Goal: Information Seeking & Learning: Learn about a topic

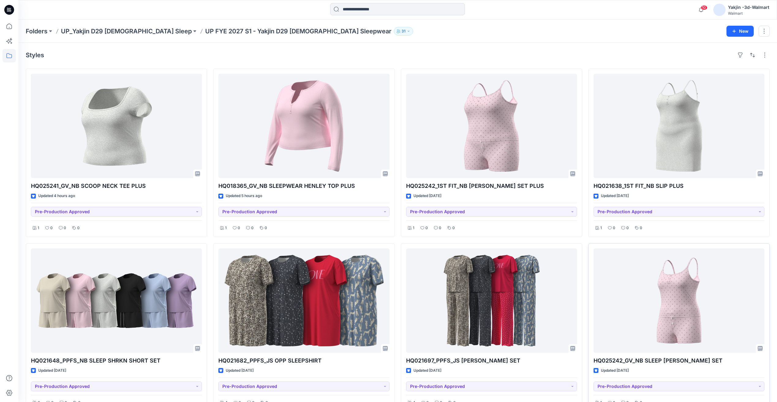
drag, startPoint x: 585, startPoint y: 242, endPoint x: 600, endPoint y: 244, distance: 15.5
click at [585, 242] on div "HQ025241_GV_NB SCOOP NECK TEE PLUS Updated 4 hours ago Pre-Production Approved …" at bounding box center [398, 328] width 744 height 518
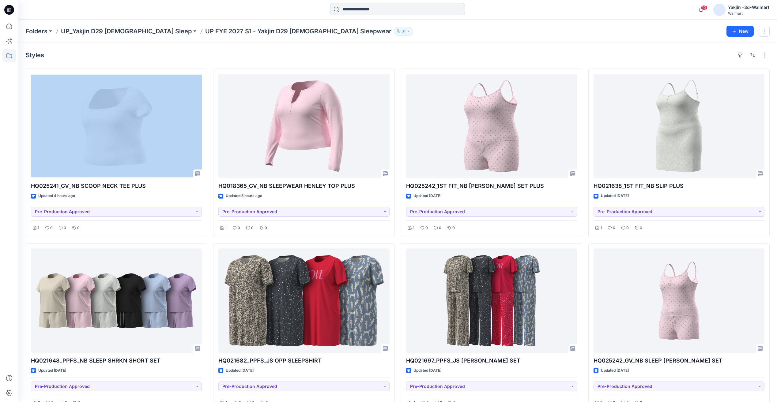
drag, startPoint x: 773, startPoint y: 54, endPoint x: 57, endPoint y: 54, distance: 716.6
click at [57, 54] on div "Styles HQ025241_GV_NB SCOOP NECK TEE PLUS Updated 4 hours ago Pre-Production Ap…" at bounding box center [397, 329] width 758 height 573
drag, startPoint x: 21, startPoint y: 45, endPoint x: 774, endPoint y: 193, distance: 767.5
click at [774, 193] on div "Styles HQ025241_GV_NB SCOOP NECK TEE PLUS Updated 4 hours ago Pre-Production Ap…" at bounding box center [397, 329] width 758 height 573
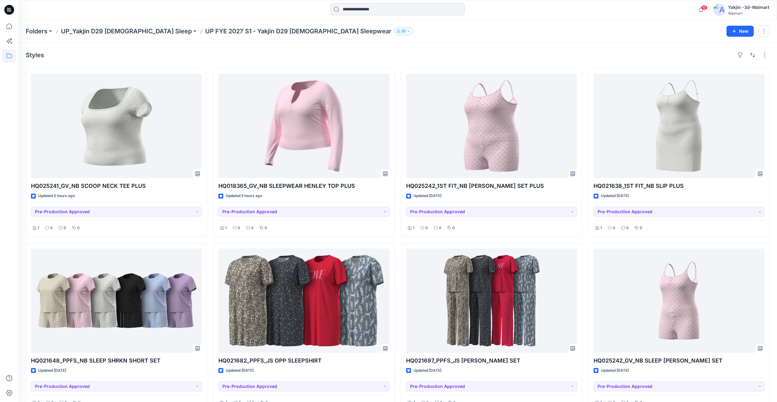
click at [205, 30] on p "UP FYE 2027 S1 - Yakjin D29 [DEMOGRAPHIC_DATA] Sleepwear" at bounding box center [298, 31] width 186 height 9
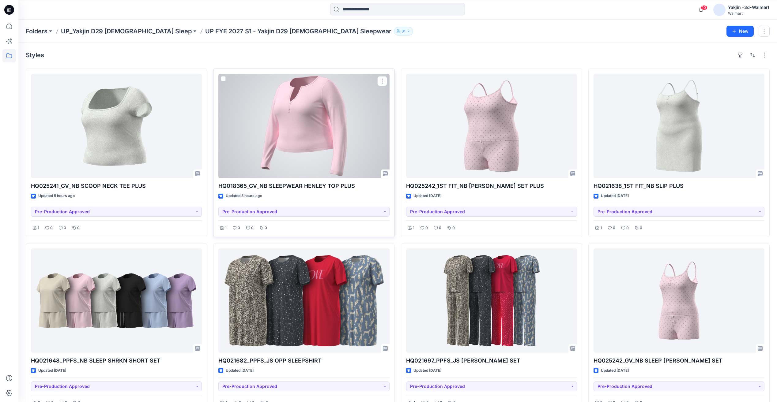
click at [328, 134] on div at bounding box center [303, 126] width 171 height 104
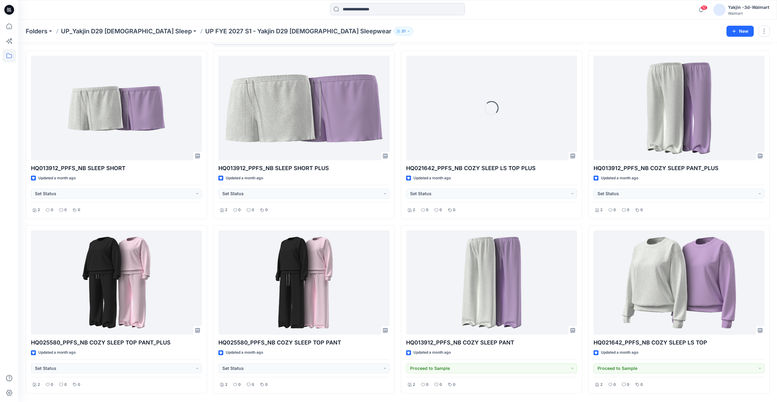
scroll to position [520, 0]
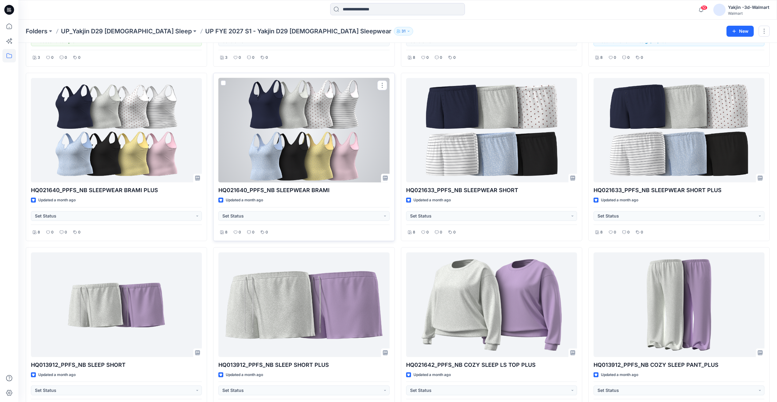
click at [283, 165] on div at bounding box center [303, 130] width 171 height 104
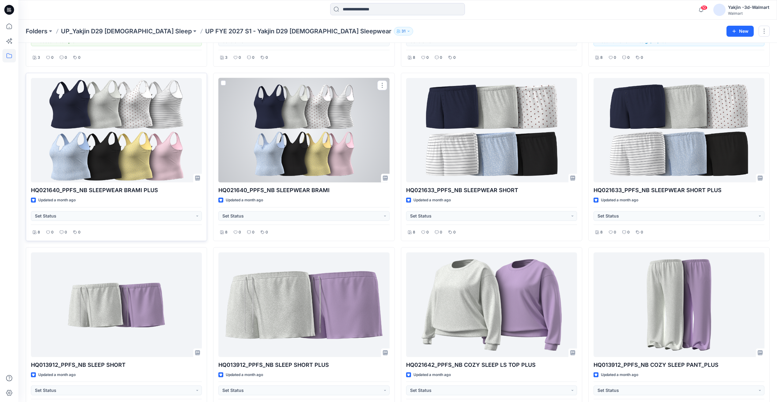
click at [146, 164] on div at bounding box center [116, 130] width 171 height 104
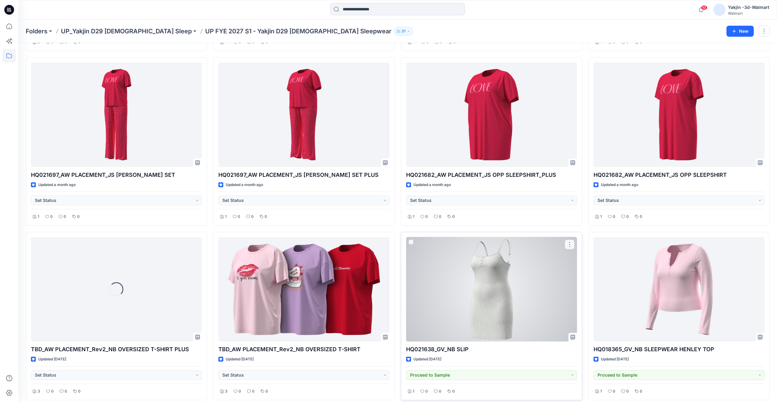
scroll to position [1261, 0]
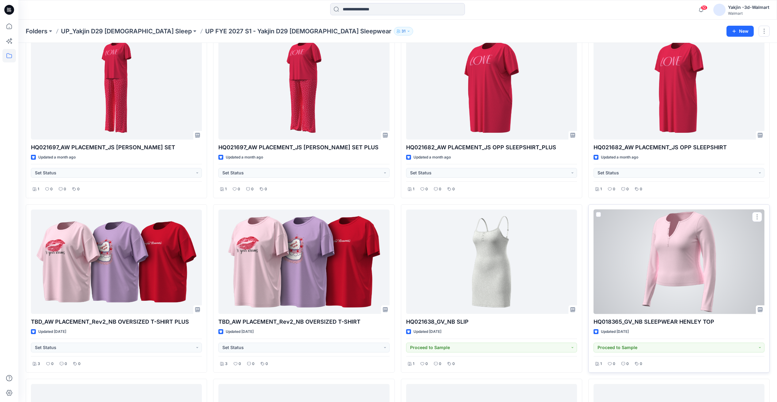
click at [659, 269] on div at bounding box center [678, 262] width 171 height 104
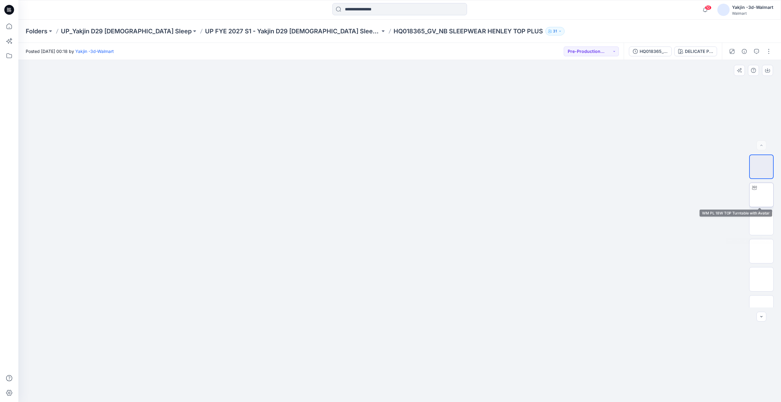
click at [762, 195] on img at bounding box center [762, 195] width 0 height 0
click at [727, 261] on div at bounding box center [399, 231] width 763 height 342
click at [129, 33] on p "UP_Yakjin D29 [DEMOGRAPHIC_DATA] Sleep" at bounding box center [126, 31] width 131 height 9
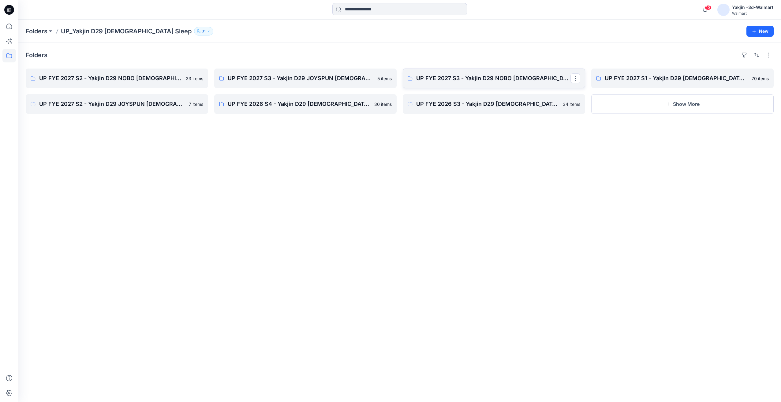
click at [459, 81] on p "UP FYE 2027 S3 - Yakjin D29 NOBO Ladies Sleepwear" at bounding box center [493, 78] width 154 height 9
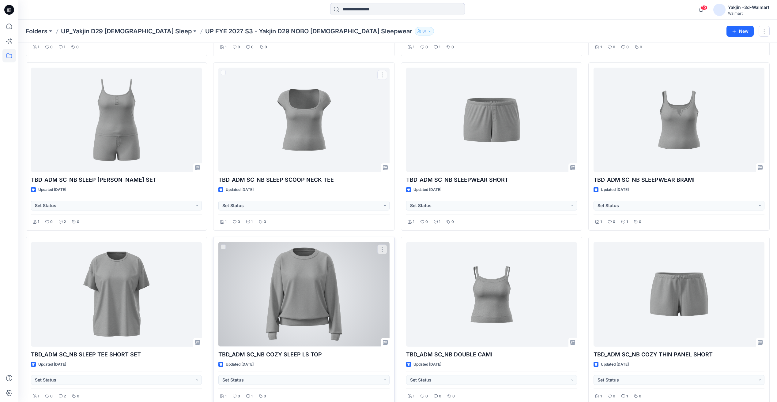
scroll to position [214, 0]
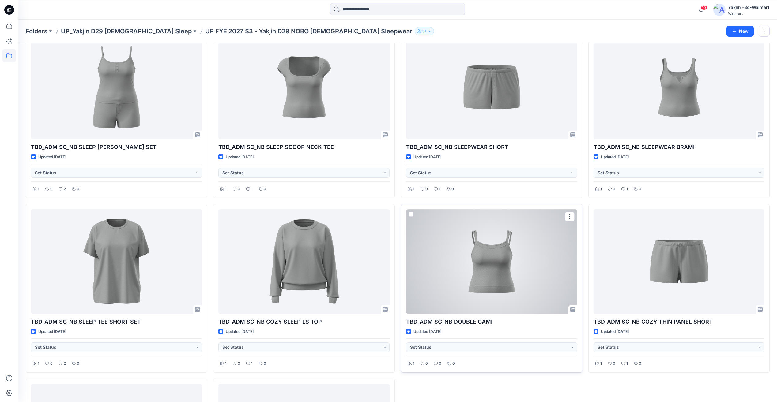
click at [482, 273] on div at bounding box center [491, 261] width 171 height 104
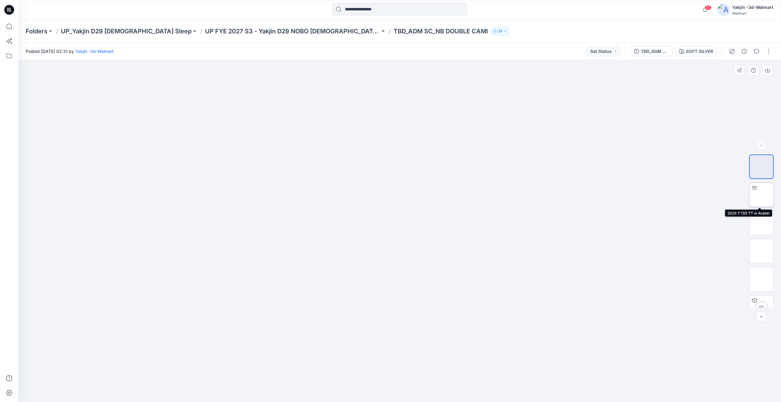
click at [762, 195] on img at bounding box center [762, 195] width 0 height 0
drag, startPoint x: 452, startPoint y: 374, endPoint x: 487, endPoint y: 383, distance: 36.0
click at [486, 383] on icon at bounding box center [400, 384] width 185 height 23
click at [380, 32] on button at bounding box center [383, 31] width 6 height 9
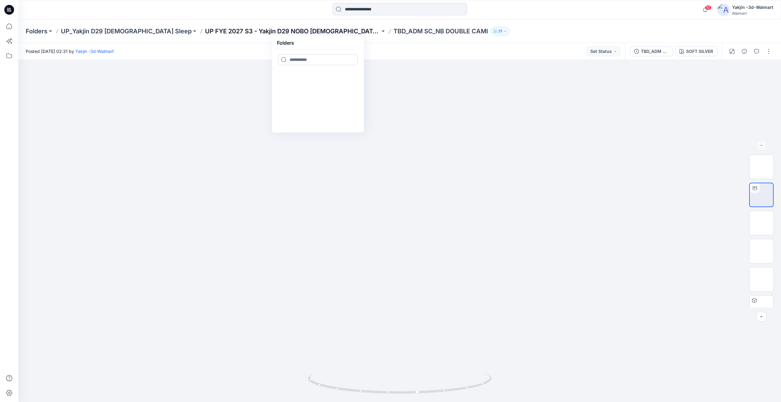
drag, startPoint x: 318, startPoint y: 32, endPoint x: 303, endPoint y: 31, distance: 15.0
click at [303, 31] on div "Folders UP_Yakjin D29 Ladies Sleep UP FYE 2027 S3 - Yakjin D29 NOBO Ladies Slee…" at bounding box center [376, 31] width 700 height 9
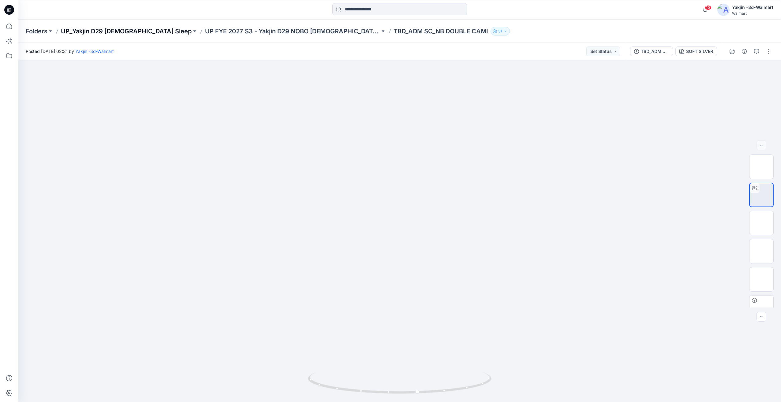
click at [120, 30] on p "UP_Yakjin D29 [DEMOGRAPHIC_DATA] Sleep" at bounding box center [126, 31] width 131 height 9
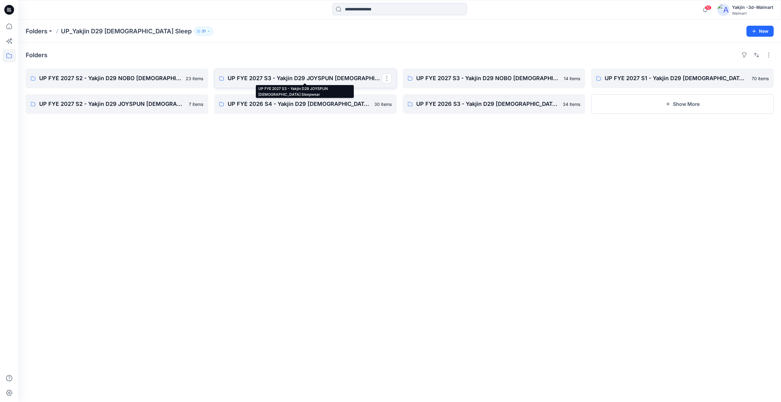
click at [296, 76] on p "UP FYE 2027 S3 - Yakjin D29 JOYSPUN Ladies Sleepwear" at bounding box center [305, 78] width 154 height 9
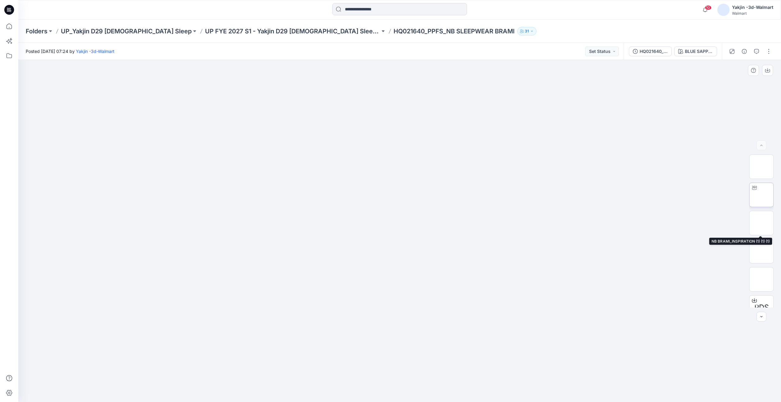
click at [762, 195] on img at bounding box center [762, 195] width 0 height 0
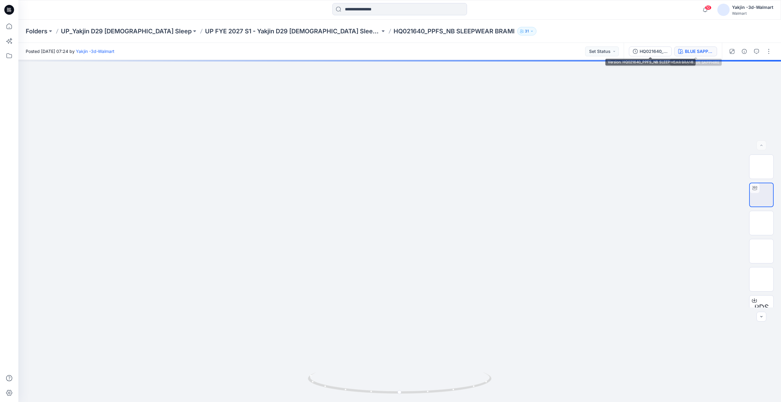
click at [708, 51] on div "BLUE SAPPHIRE" at bounding box center [699, 51] width 28 height 7
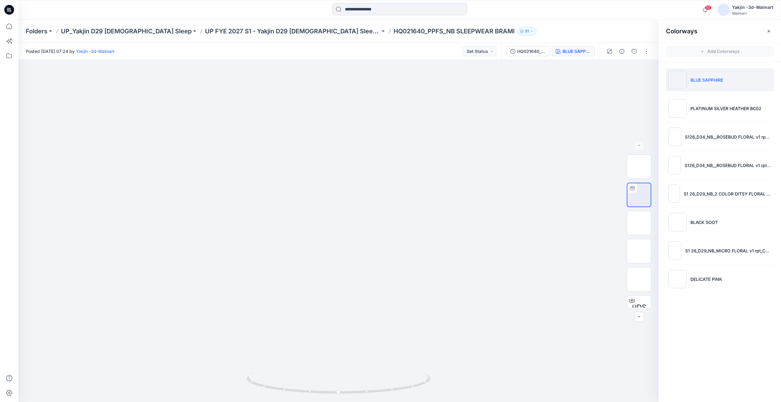
drag, startPoint x: 712, startPoint y: 116, endPoint x: 606, endPoint y: 60, distance: 120.0
click at [711, 116] on li "PLATINUM SILVER HEATHER BC02" at bounding box center [720, 108] width 108 height 23
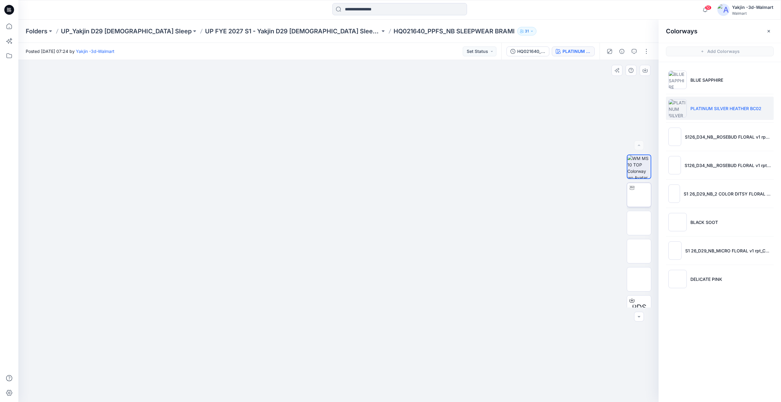
click at [639, 195] on img at bounding box center [639, 195] width 0 height 0
drag, startPoint x: 531, startPoint y: 57, endPoint x: 579, endPoint y: 63, distance: 48.1
click at [530, 57] on div "HQ021640_PPFS_NB SLEEPWEAR BRAMI PLATINUM SILVER HEATHER BC02" at bounding box center [550, 51] width 98 height 17
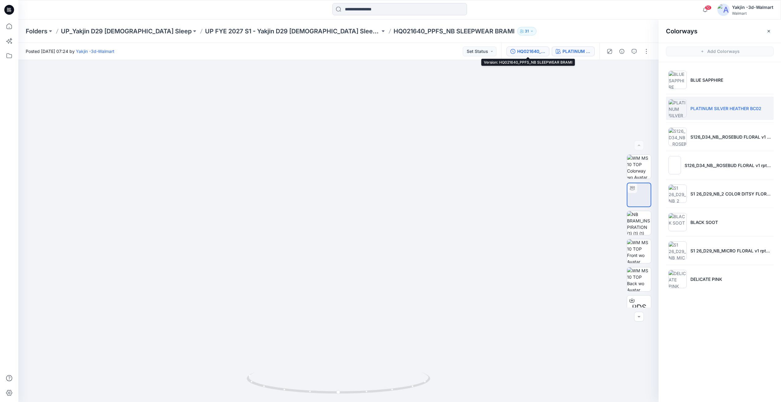
click at [529, 55] on button "HQ021640_PPFS_NB SLEEPWEAR BRAMI" at bounding box center [528, 52] width 43 height 10
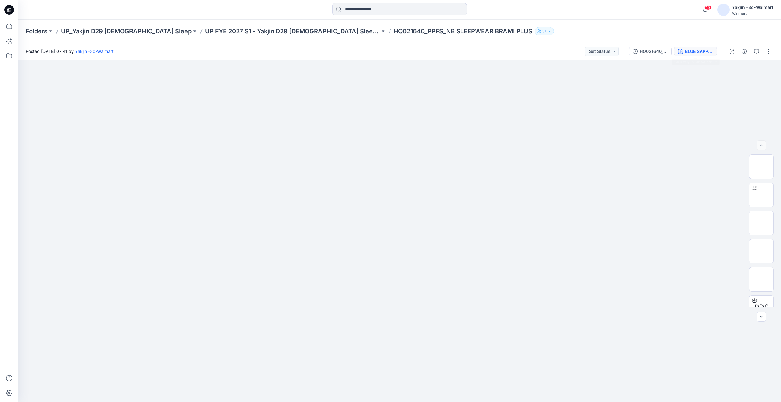
click at [695, 51] on div "BLUE SAPPHIRE" at bounding box center [699, 51] width 28 height 7
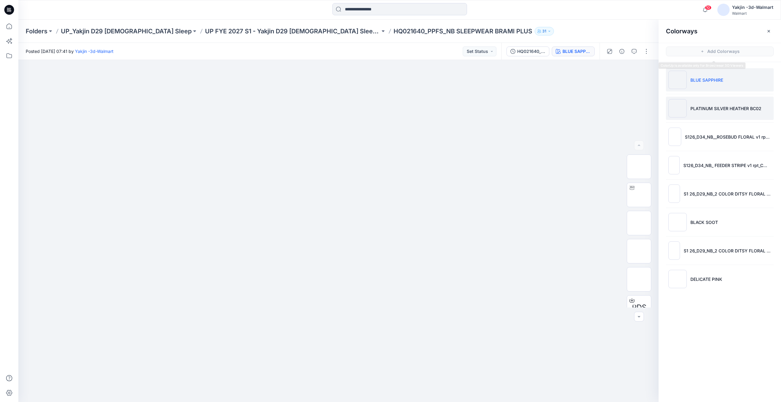
click at [725, 116] on li "PLATINUM SILVER HEATHER BC02" at bounding box center [720, 108] width 108 height 23
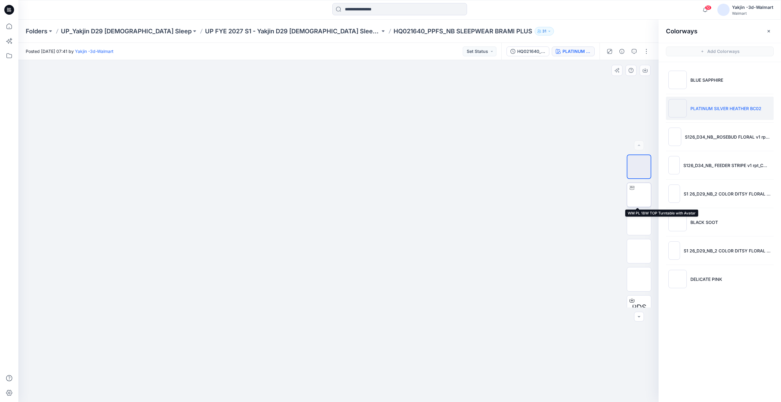
click at [639, 195] on img at bounding box center [639, 195] width 0 height 0
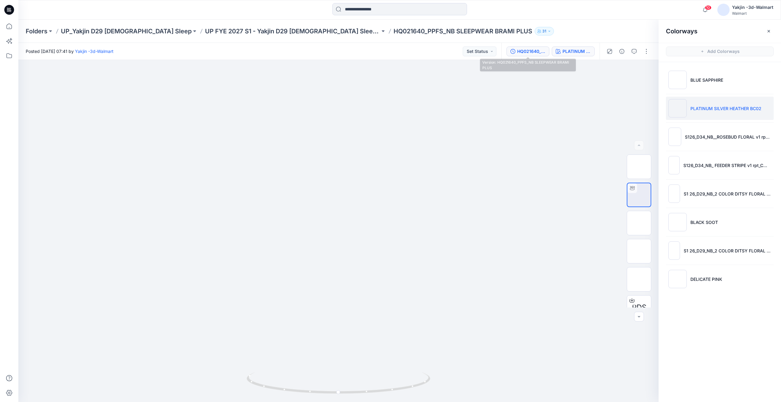
click at [517, 50] on button "HQ021640_PPFS_NB SLEEPWEAR BRAMI PLUS" at bounding box center [528, 52] width 43 height 10
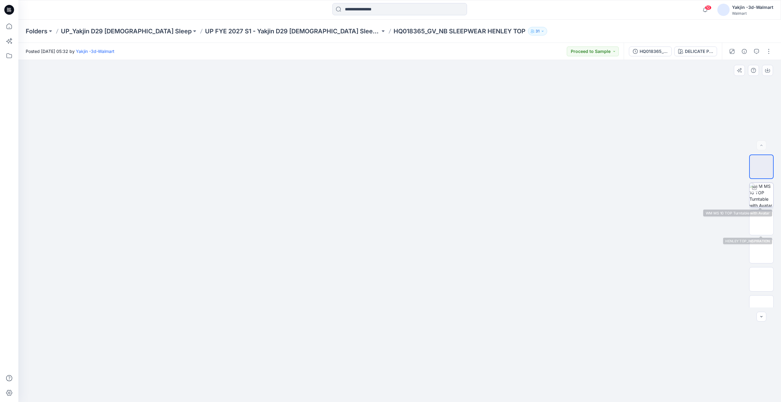
click at [763, 199] on img at bounding box center [762, 195] width 24 height 24
click at [212, 25] on div "Folders UP_Yakjin D29 [DEMOGRAPHIC_DATA] Sleep UP FYE 2027 S1 - Yakjin D29 [DEM…" at bounding box center [399, 31] width 763 height 23
click at [222, 32] on p "UP FYE 2027 S1 - Yakjin D29 Ladies Sleepwear" at bounding box center [292, 31] width 175 height 9
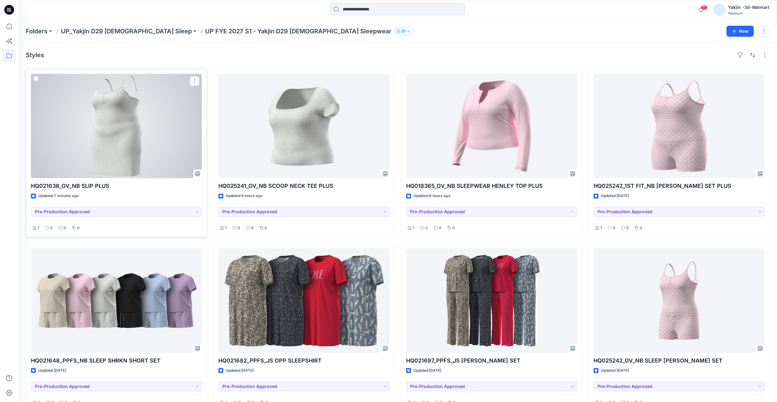
click at [131, 148] on div at bounding box center [116, 126] width 171 height 104
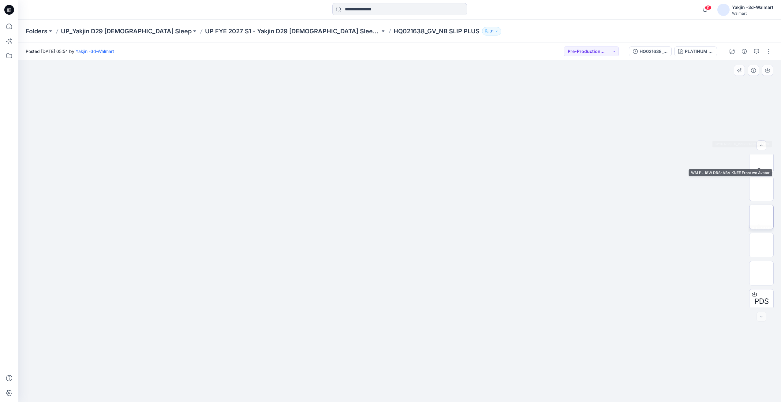
scroll to position [97, 0]
click at [762, 211] on img at bounding box center [762, 211] width 0 height 0
click at [762, 239] on img at bounding box center [762, 239] width 0 height 0
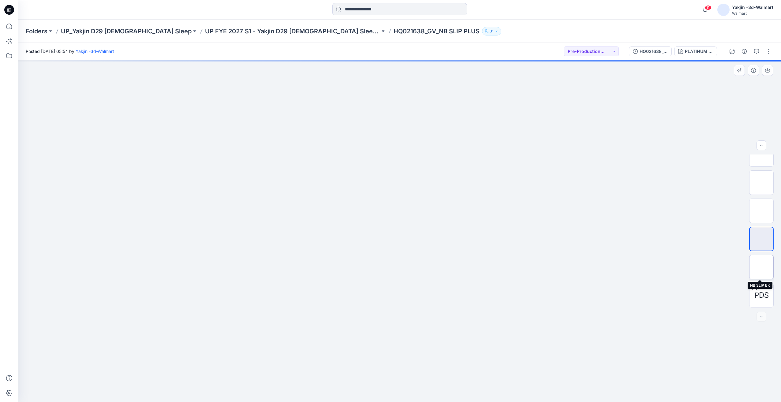
click at [762, 267] on img at bounding box center [762, 267] width 0 height 0
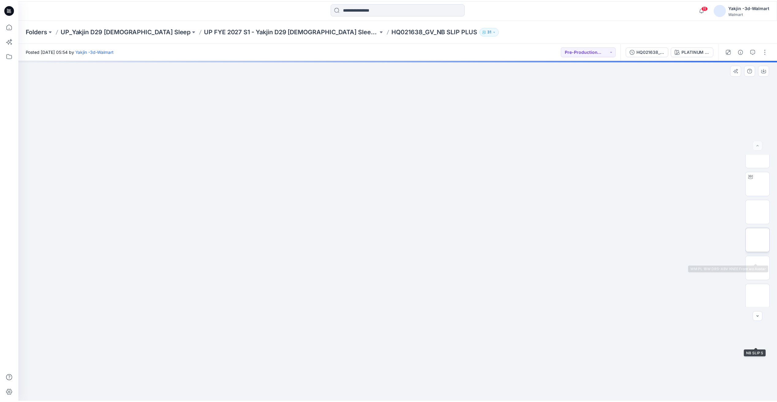
scroll to position [0, 0]
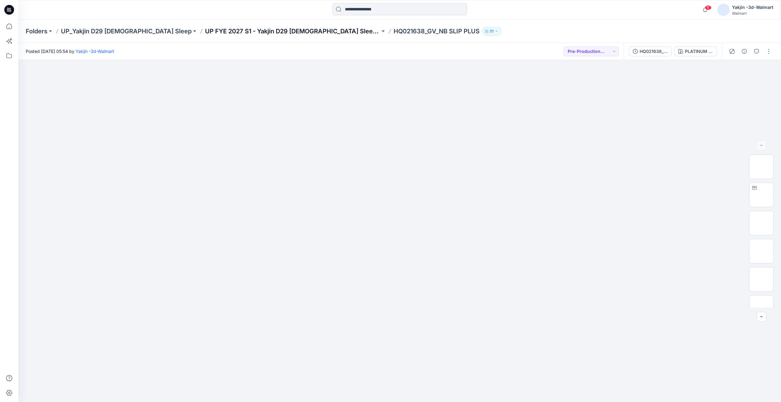
click at [237, 27] on p "UP FYE 2027 S1 - Yakjin D29 [DEMOGRAPHIC_DATA] Sleepwear" at bounding box center [292, 31] width 175 height 9
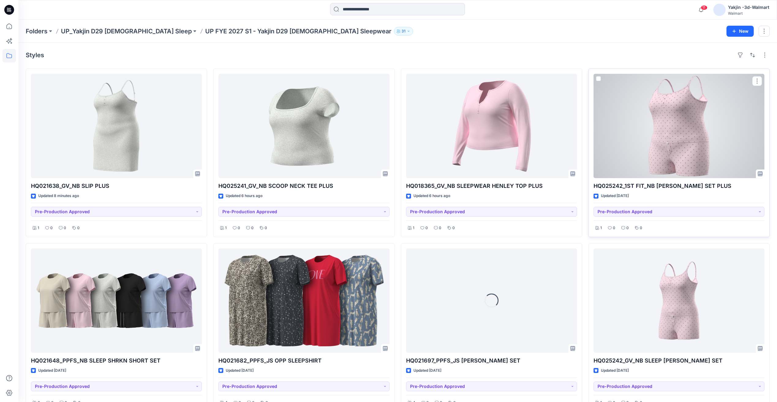
click at [672, 162] on div at bounding box center [678, 126] width 171 height 104
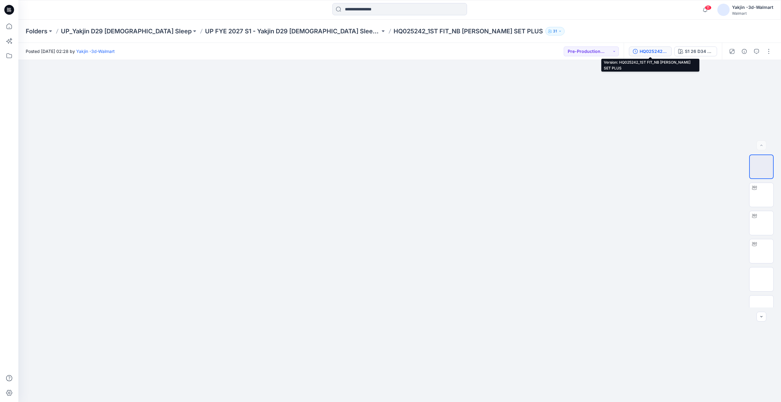
click at [658, 52] on div "HQ025242_1ST FIT_NB CAMI BOXER SET PLUS" at bounding box center [654, 51] width 28 height 7
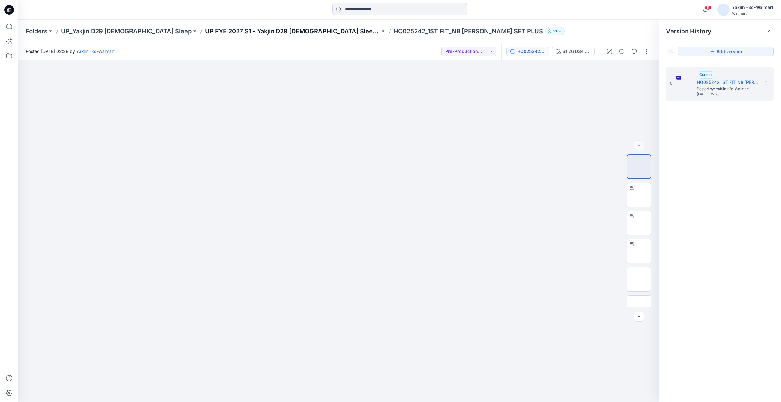
click at [238, 27] on p "UP FYE 2027 S1 - Yakjin D29 [DEMOGRAPHIC_DATA] Sleepwear" at bounding box center [292, 31] width 175 height 9
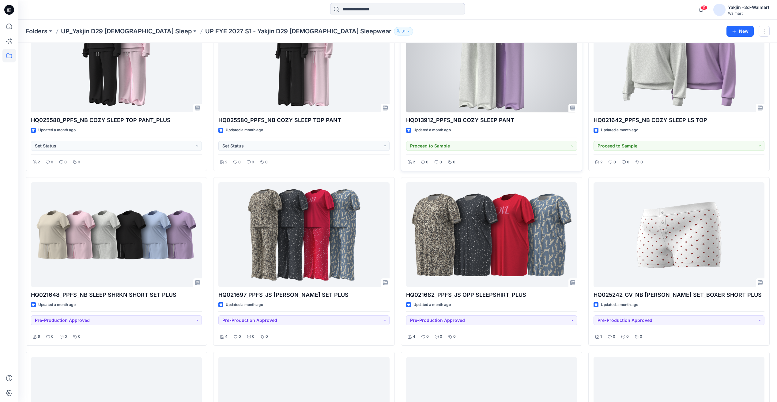
scroll to position [942, 0]
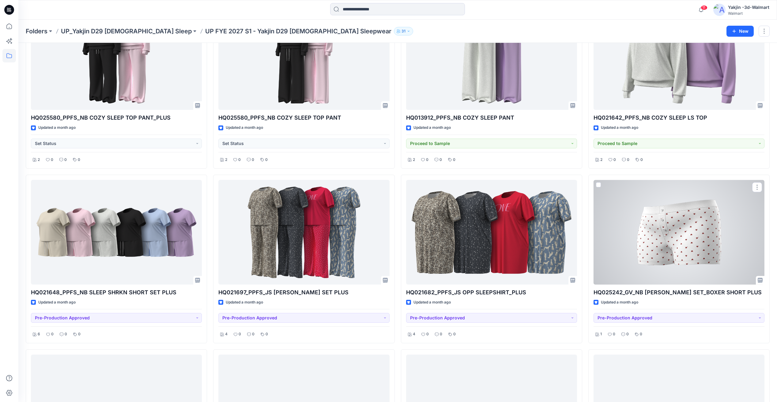
click at [708, 245] on div at bounding box center [678, 232] width 171 height 104
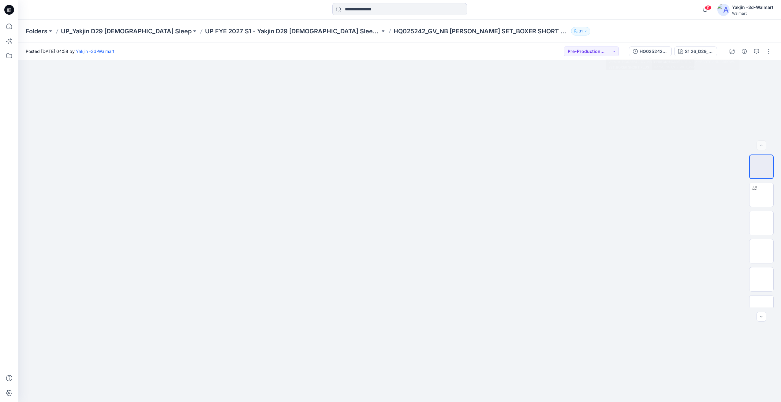
drag, startPoint x: 618, startPoint y: 58, endPoint x: 624, endPoint y: 56, distance: 5.4
click at [618, 58] on div "Posted Monday, August 11, 2025 04:58 by Yakjin -3d-Walmart Pre-Production Appro…" at bounding box center [320, 51] width 605 height 17
click at [646, 50] on div "HQ025242_GV_NB CAMI BOXER SET_BOXER SHORT PLUS" at bounding box center [654, 51] width 28 height 7
